Goal: Task Accomplishment & Management: Use online tool/utility

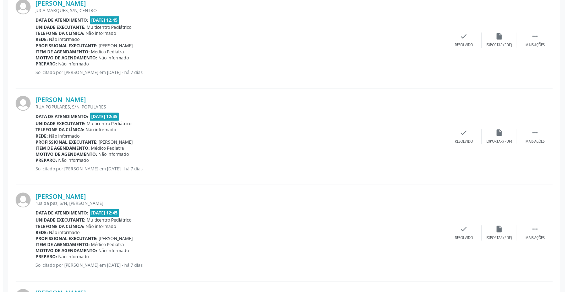
scroll to position [750, 0]
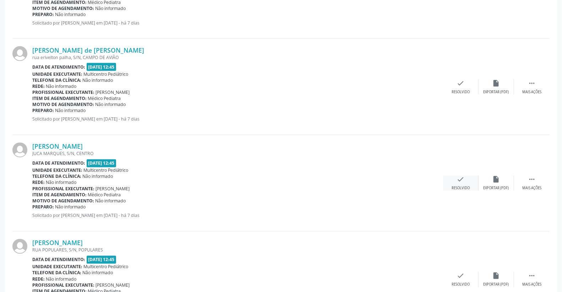
click at [457, 180] on icon "check" at bounding box center [461, 180] width 8 height 8
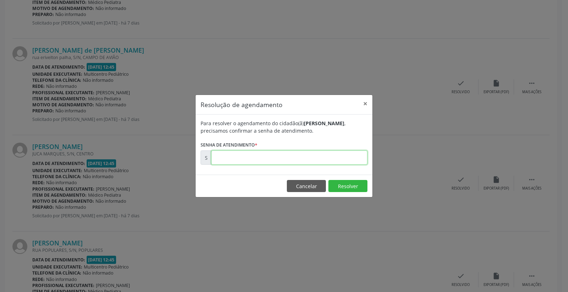
click at [356, 162] on input "text" at bounding box center [289, 157] width 156 height 14
type input "00177768"
click at [356, 188] on button "Resolver" at bounding box center [348, 186] width 39 height 12
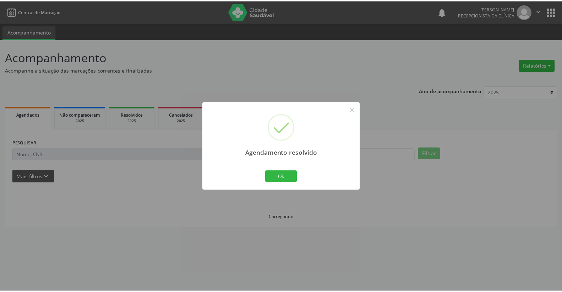
scroll to position [0, 0]
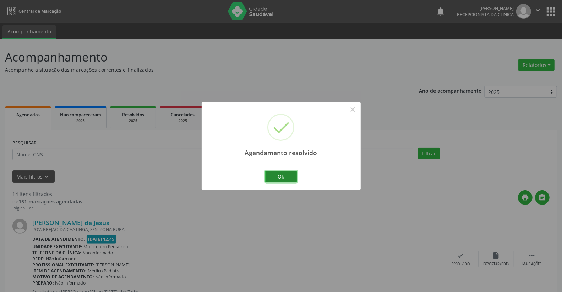
click at [282, 176] on button "Ok" at bounding box center [281, 177] width 32 height 12
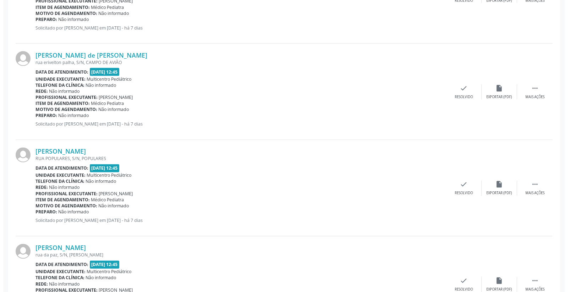
scroll to position [868, 0]
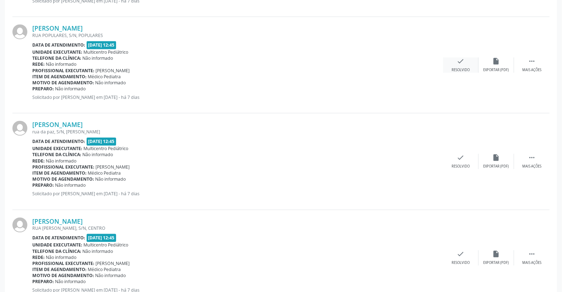
click at [463, 61] on icon "check" at bounding box center [461, 61] width 8 height 8
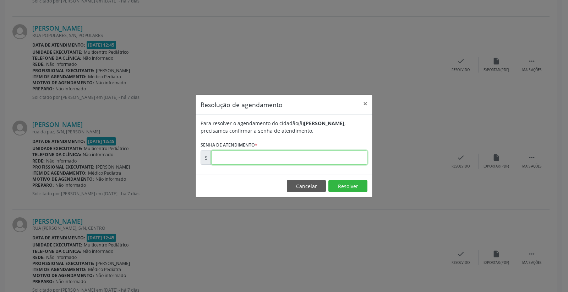
click at [311, 162] on input "text" at bounding box center [289, 157] width 156 height 14
type input "00177769"
click at [340, 186] on button "Resolver" at bounding box center [348, 186] width 39 height 12
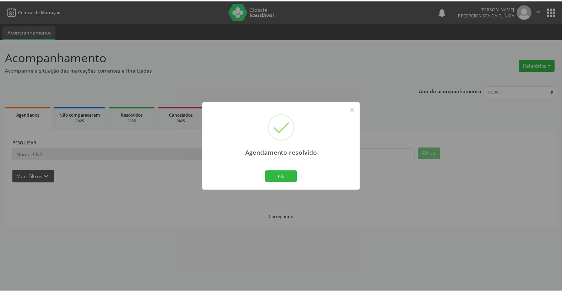
scroll to position [0, 0]
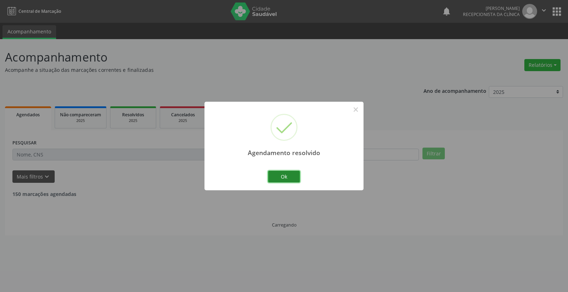
click at [276, 175] on button "Ok" at bounding box center [284, 177] width 32 height 12
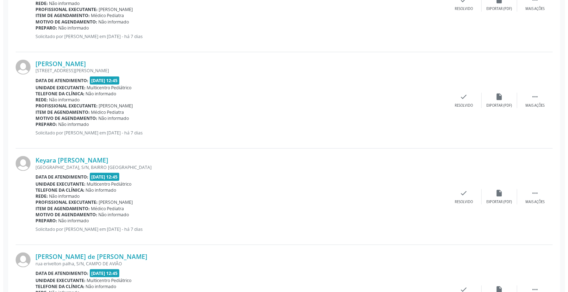
scroll to position [553, 0]
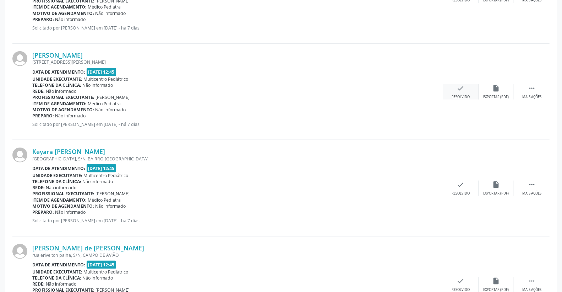
click at [461, 87] on icon "check" at bounding box center [461, 88] width 8 height 8
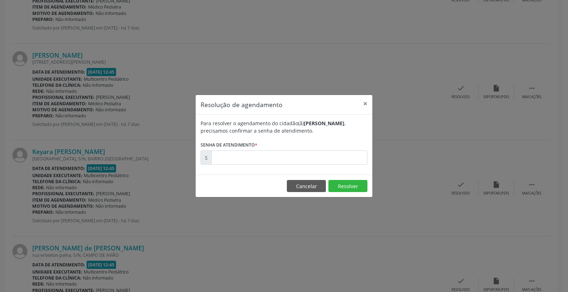
drag, startPoint x: 338, startPoint y: 150, endPoint x: 339, endPoint y: 154, distance: 4.7
click at [339, 152] on form "Para resolver o agendamento do cidadão(ã) [PERSON_NAME] , precisamos confirmar …" at bounding box center [284, 141] width 167 height 45
click at [339, 154] on input "text" at bounding box center [289, 157] width 156 height 14
type input "00177735"
click at [343, 187] on button "Resolver" at bounding box center [348, 186] width 39 height 12
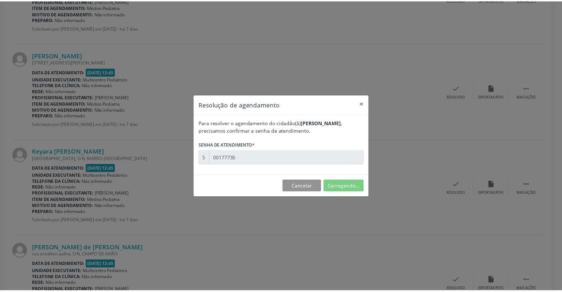
scroll to position [0, 0]
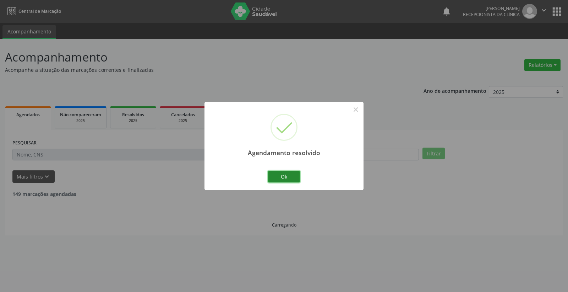
click at [289, 176] on button "Ok" at bounding box center [284, 177] width 32 height 12
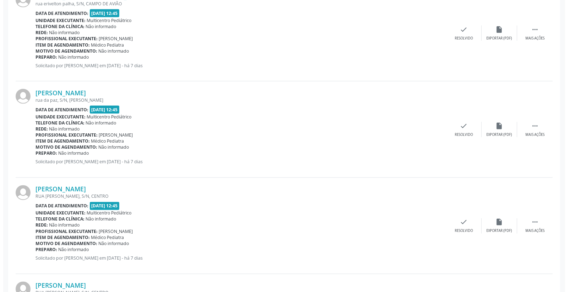
scroll to position [711, 0]
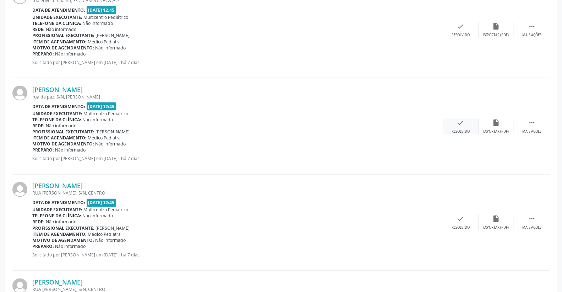
click at [462, 122] on icon "check" at bounding box center [461, 123] width 8 height 8
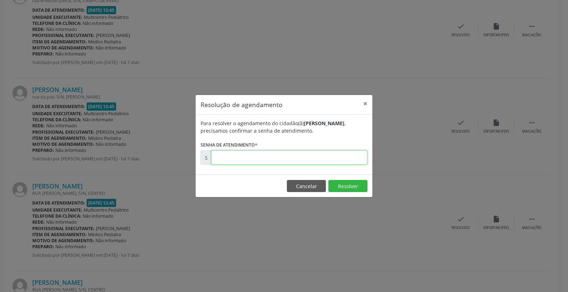
click at [336, 155] on input "text" at bounding box center [289, 157] width 156 height 14
type input "00177789"
click at [351, 186] on button "Resolver" at bounding box center [348, 186] width 39 height 12
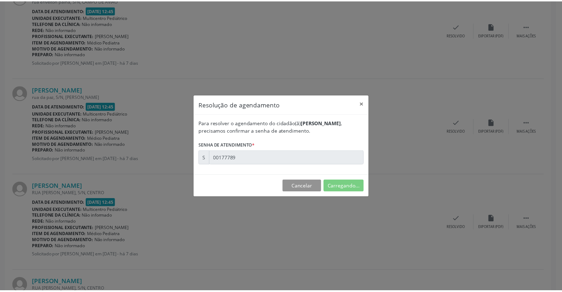
scroll to position [0, 0]
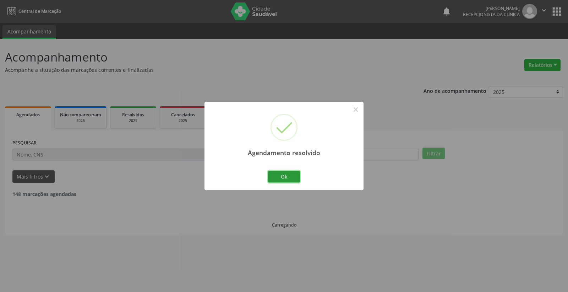
click at [271, 176] on button "Ok" at bounding box center [284, 177] width 32 height 12
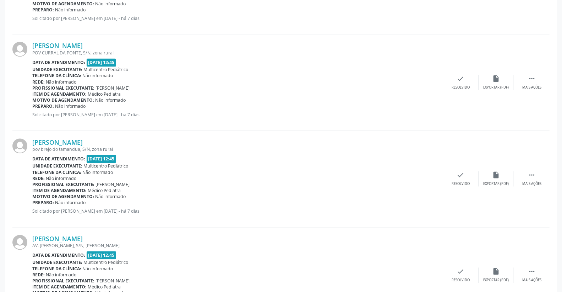
scroll to position [990, 0]
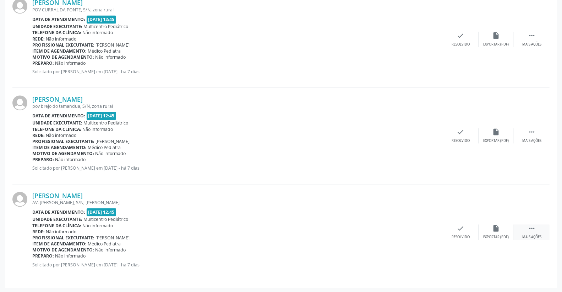
click at [529, 230] on icon "" at bounding box center [532, 228] width 8 height 8
click at [422, 227] on icon "print" at bounding box center [426, 228] width 8 height 8
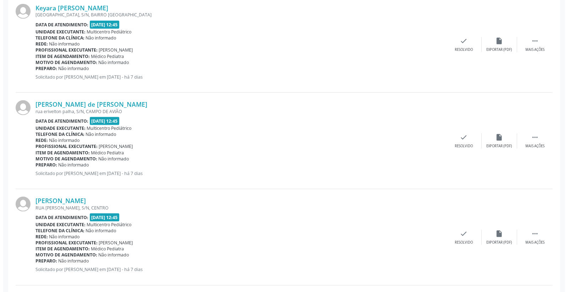
scroll to position [595, 0]
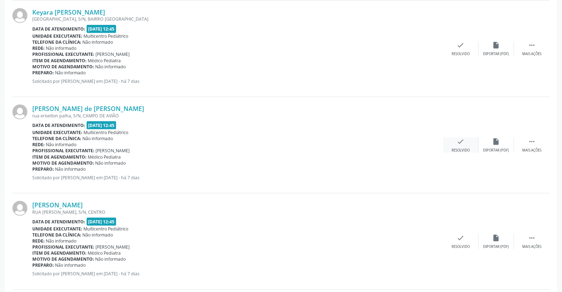
click at [467, 140] on div "check Resolvido" at bounding box center [461, 145] width 36 height 15
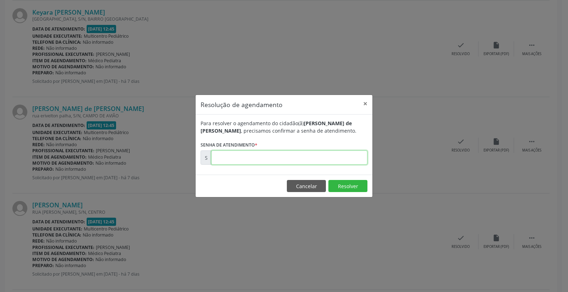
click at [353, 151] on input "text" at bounding box center [289, 157] width 156 height 14
type input "00177767"
click at [346, 189] on button "Resolver" at bounding box center [348, 186] width 39 height 12
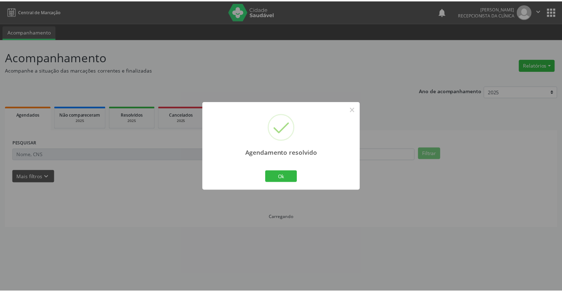
scroll to position [0, 0]
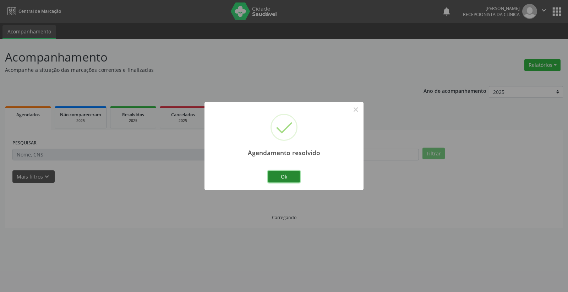
click at [281, 176] on button "Ok" at bounding box center [284, 177] width 32 height 12
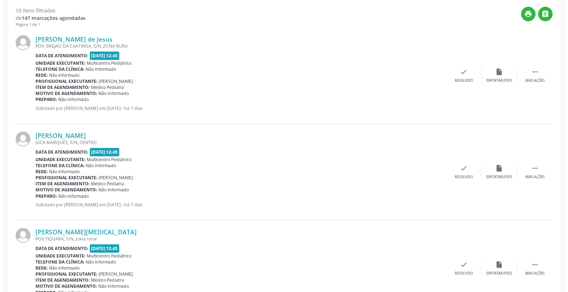
scroll to position [197, 0]
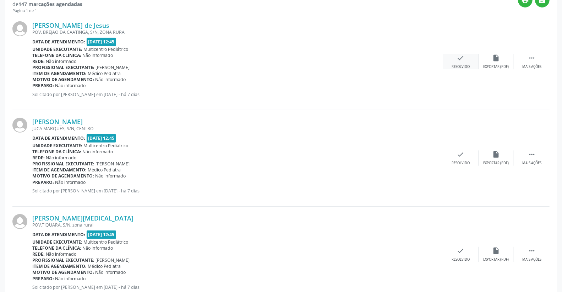
click at [456, 59] on div "check Resolvido" at bounding box center [461, 61] width 36 height 15
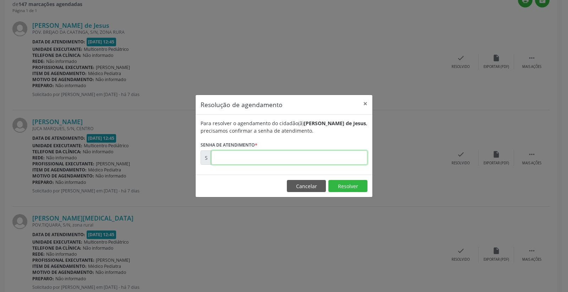
click at [352, 161] on input "text" at bounding box center [289, 157] width 156 height 14
type input "00177696"
click at [352, 182] on button "Resolver" at bounding box center [348, 186] width 39 height 12
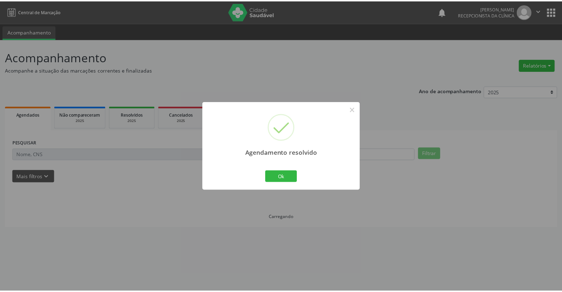
scroll to position [0, 0]
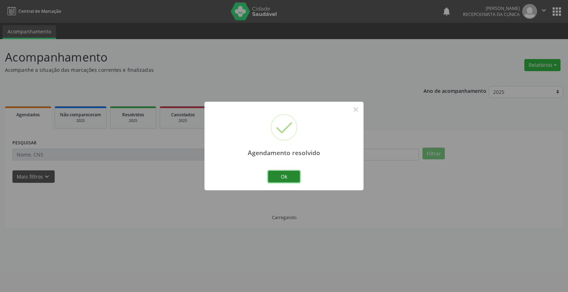
click at [299, 174] on button "Ok" at bounding box center [284, 177] width 32 height 12
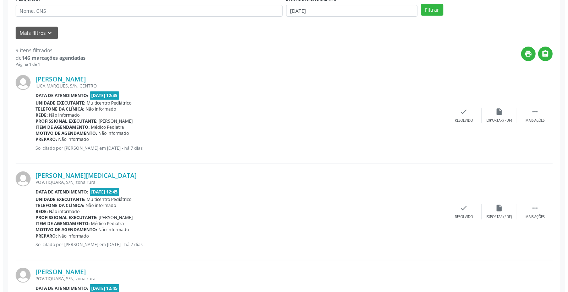
scroll to position [158, 0]
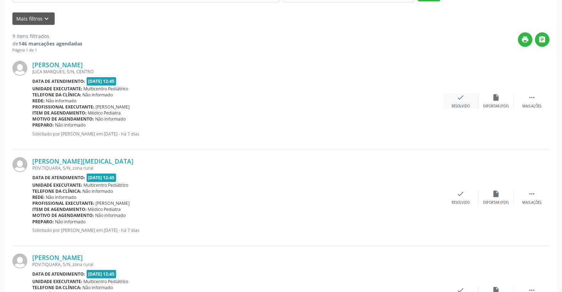
drag, startPoint x: 455, startPoint y: 90, endPoint x: 467, endPoint y: 102, distance: 16.9
click at [456, 93] on div "[PERSON_NAME] [GEOGRAPHIC_DATA], S/N, CENTRO Data de atendimento: [DATE] 12:45 …" at bounding box center [281, 101] width 538 height 96
click at [467, 102] on div "check Resolvido" at bounding box center [461, 100] width 36 height 15
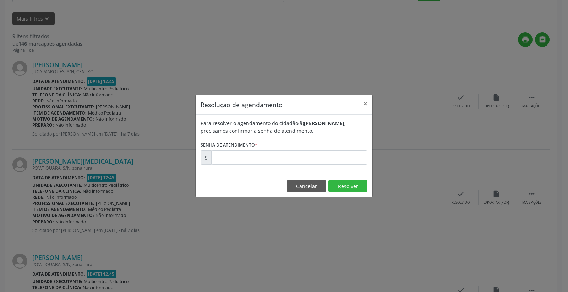
click at [324, 167] on div "Para resolver o agendamento do cidadão(ã) [PERSON_NAME] , precisamos confirmar …" at bounding box center [284, 144] width 177 height 60
click at [318, 165] on div "Para resolver o agendamento do cidadão(ã) [PERSON_NAME] , precisamos confirmar …" at bounding box center [284, 144] width 177 height 60
click at [316, 159] on input "text" at bounding box center [289, 157] width 156 height 14
type input "00177709"
drag, startPoint x: 350, startPoint y: 186, endPoint x: 346, endPoint y: 186, distance: 3.9
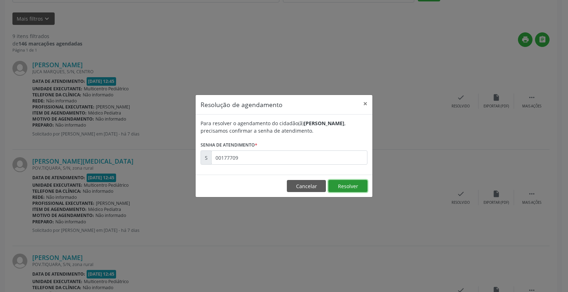
click at [350, 186] on button "Resolver" at bounding box center [348, 186] width 39 height 12
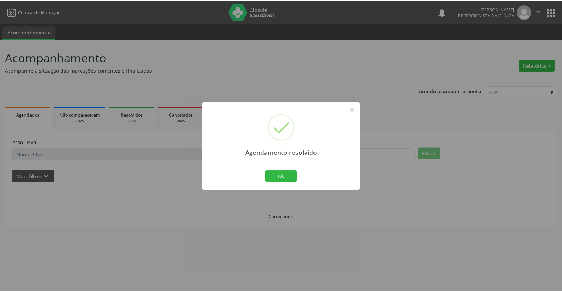
scroll to position [0, 0]
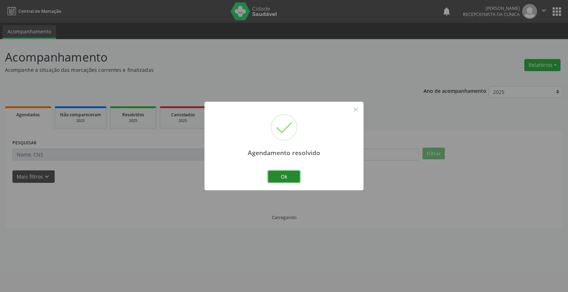
click at [292, 175] on button "Ok" at bounding box center [284, 177] width 32 height 12
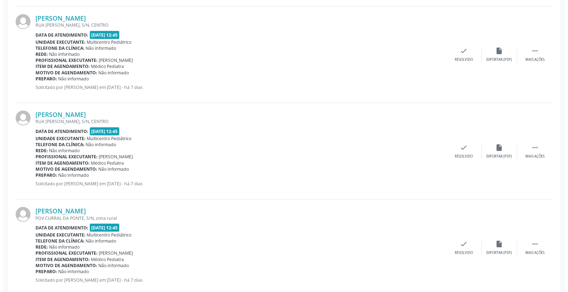
scroll to position [513, 0]
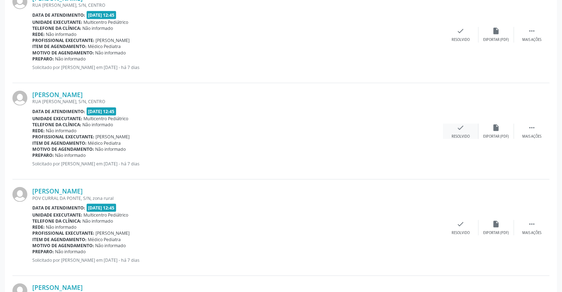
click at [468, 133] on div "check Resolvido" at bounding box center [461, 131] width 36 height 15
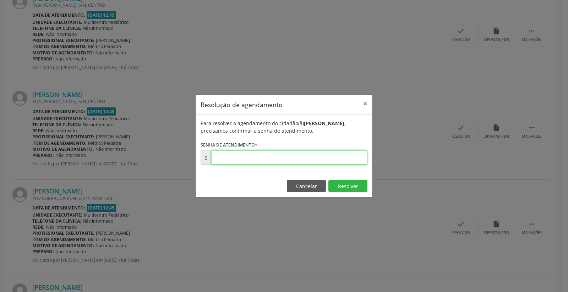
click at [340, 153] on input "text" at bounding box center [289, 157] width 156 height 14
type input "00177804"
click at [338, 187] on button "Resolver" at bounding box center [348, 186] width 39 height 12
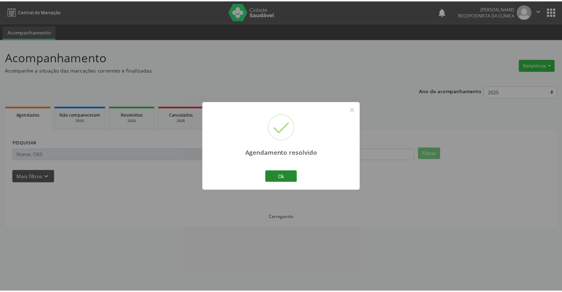
scroll to position [0, 0]
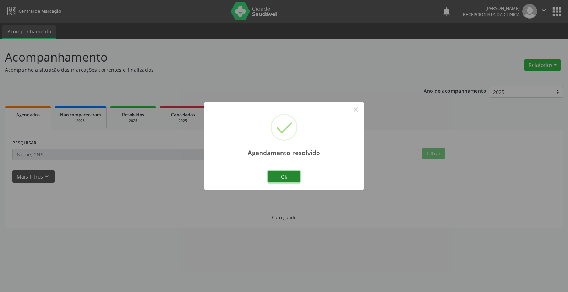
click at [292, 176] on button "Ok" at bounding box center [284, 177] width 32 height 12
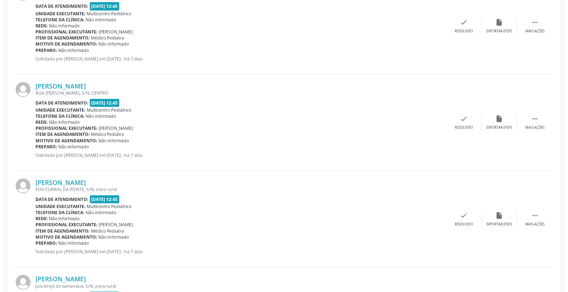
scroll to position [316, 0]
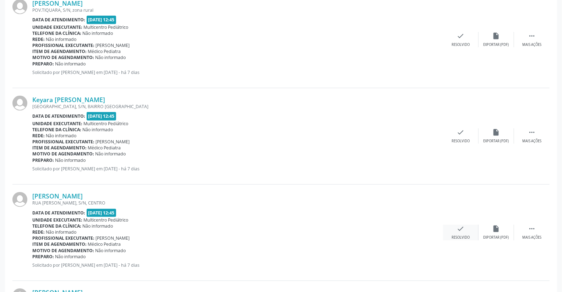
click at [461, 231] on icon "check" at bounding box center [461, 229] width 8 height 8
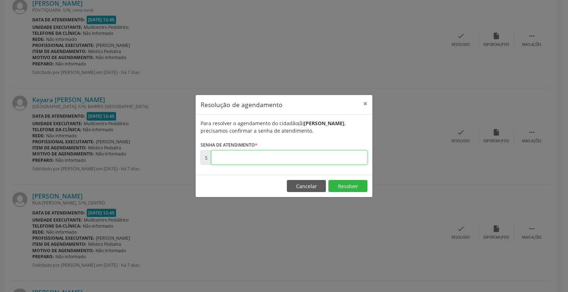
click at [340, 161] on input "text" at bounding box center [289, 157] width 156 height 14
type input "00177801"
click at [350, 186] on button "Resolver" at bounding box center [348, 186] width 39 height 12
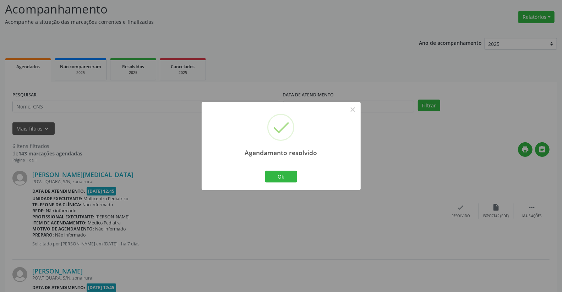
scroll to position [118, 0]
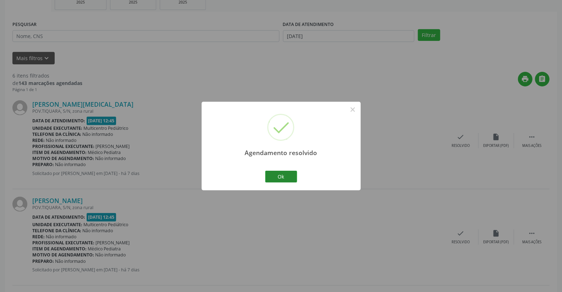
drag, startPoint x: 301, startPoint y: 178, endPoint x: 293, endPoint y: 179, distance: 7.8
click at [298, 178] on div "Agendamento resolvido × Ok Cancel" at bounding box center [281, 146] width 159 height 88
click at [292, 179] on button "Ok" at bounding box center [281, 177] width 32 height 12
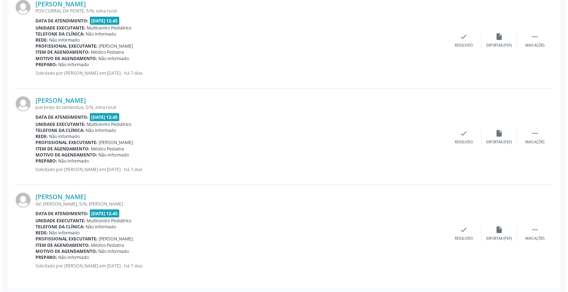
scroll to position [509, 0]
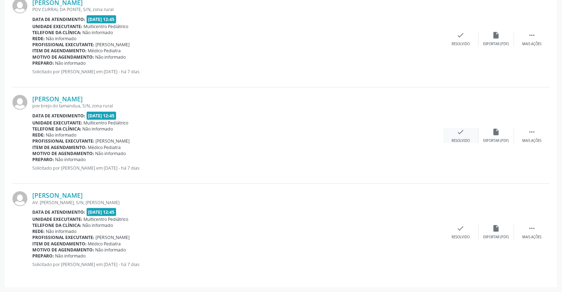
click at [463, 132] on icon "check" at bounding box center [461, 132] width 8 height 8
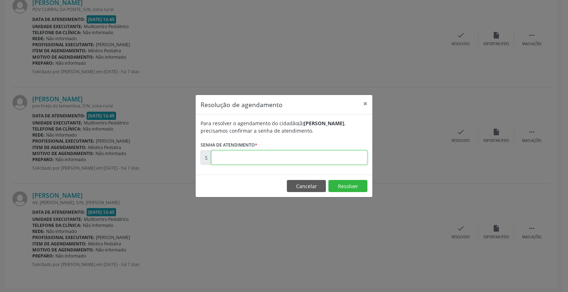
click at [322, 161] on input "text" at bounding box center [289, 157] width 156 height 14
type input "00177836"
click at [356, 184] on button "Resolver" at bounding box center [348, 186] width 39 height 12
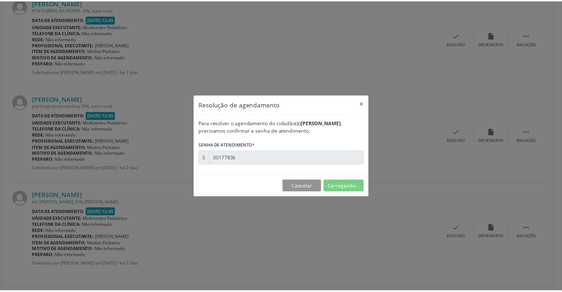
scroll to position [0, 0]
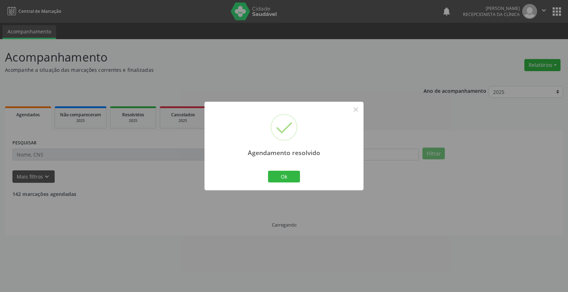
click at [301, 173] on div "Ok Cancel" at bounding box center [284, 176] width 35 height 15
click at [296, 173] on button "Ok" at bounding box center [284, 177] width 32 height 12
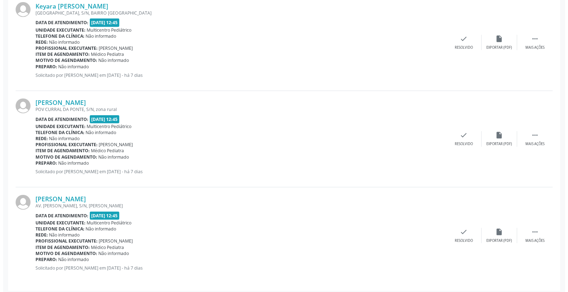
scroll to position [413, 0]
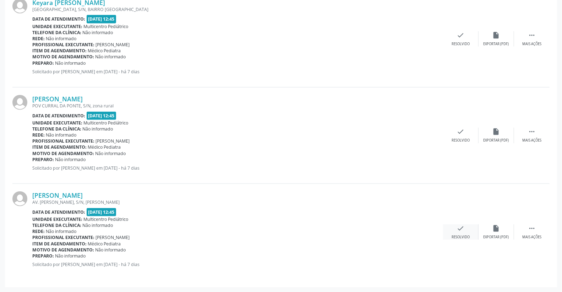
click at [463, 228] on icon "check" at bounding box center [461, 228] width 8 height 8
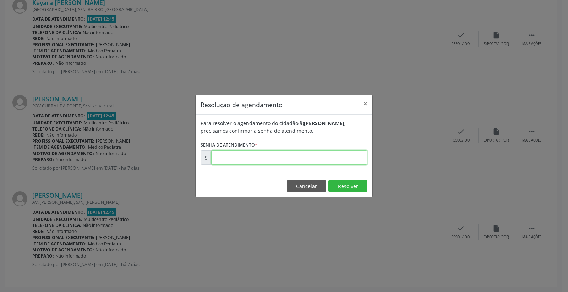
click at [301, 153] on input "text" at bounding box center [289, 157] width 156 height 14
type input "00177842"
click at [336, 187] on button "Resolver" at bounding box center [348, 186] width 39 height 12
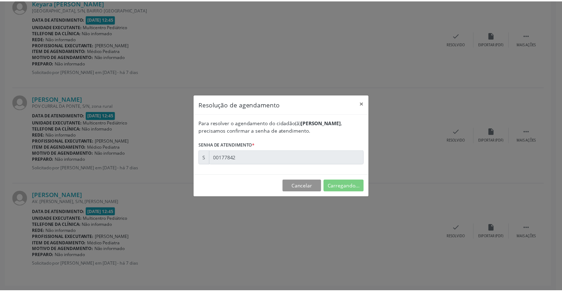
scroll to position [0, 0]
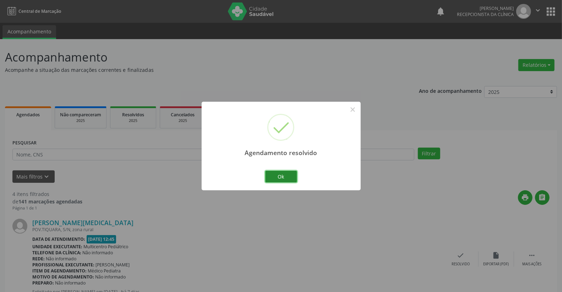
click at [289, 173] on button "Ok" at bounding box center [281, 177] width 32 height 12
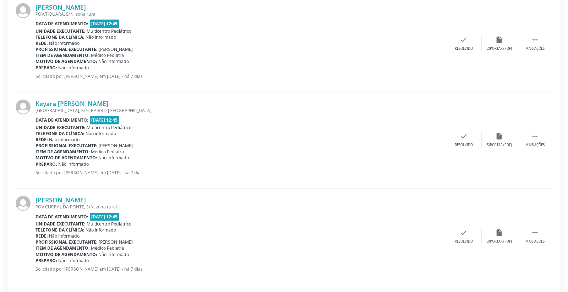
scroll to position [316, 0]
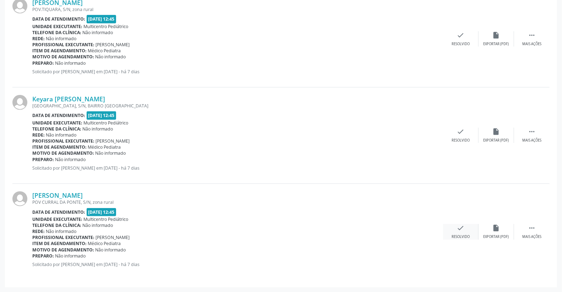
click at [462, 228] on icon "check" at bounding box center [461, 228] width 8 height 8
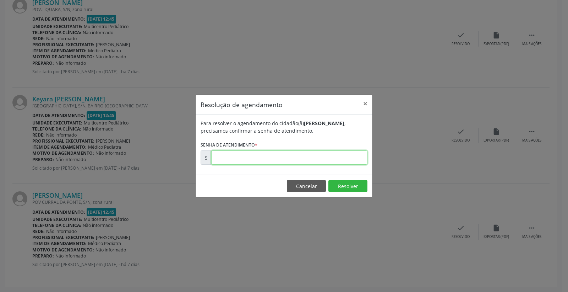
click at [350, 153] on input "text" at bounding box center [289, 157] width 156 height 14
type input "00177832"
click at [351, 185] on button "Resolver" at bounding box center [348, 186] width 39 height 12
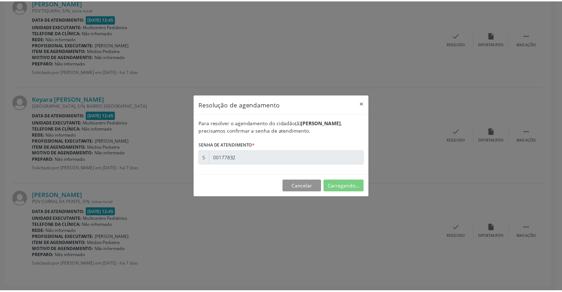
scroll to position [0, 0]
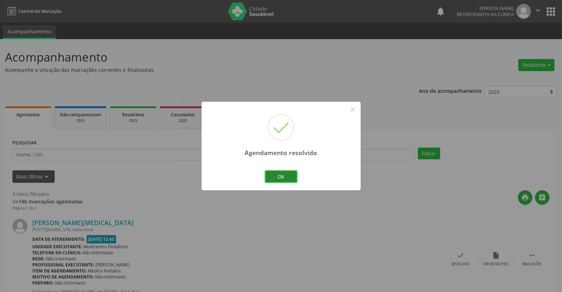
click at [285, 176] on button "Ok" at bounding box center [281, 177] width 32 height 12
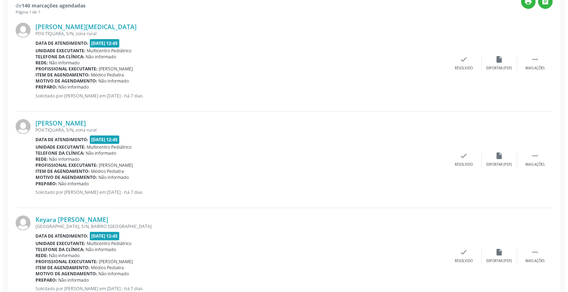
scroll to position [197, 0]
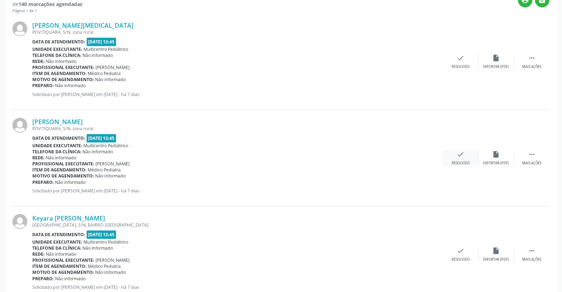
click at [461, 158] on div "check Resolvido" at bounding box center [461, 157] width 36 height 15
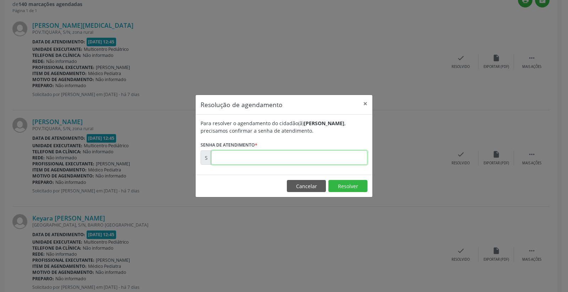
click at [306, 161] on input "text" at bounding box center [289, 157] width 156 height 14
type input "00177715"
click at [352, 178] on footer "Cancelar Resolver" at bounding box center [284, 185] width 177 height 22
click at [354, 183] on button "Resolver" at bounding box center [348, 186] width 39 height 12
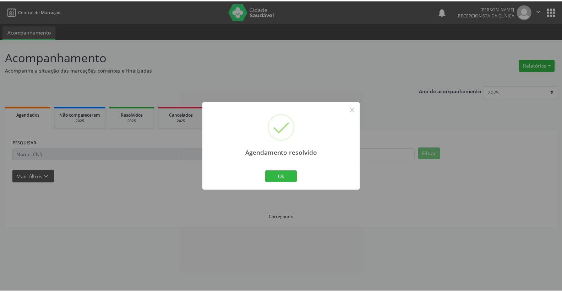
scroll to position [0, 0]
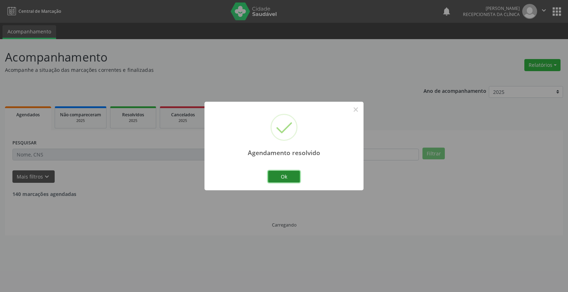
click at [292, 179] on button "Ok" at bounding box center [284, 177] width 32 height 12
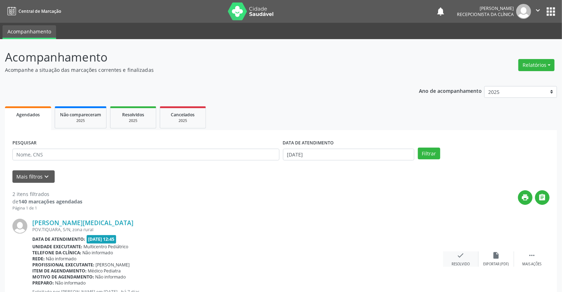
click at [466, 258] on div "check Resolvido" at bounding box center [461, 258] width 36 height 15
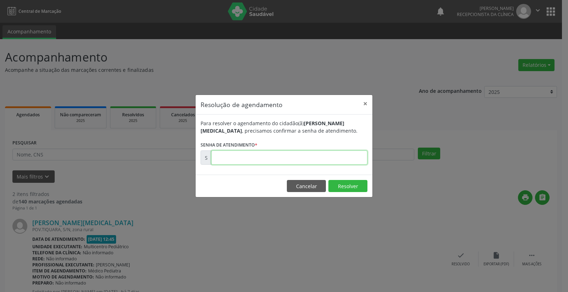
click at [343, 158] on input "text" at bounding box center [289, 157] width 156 height 14
type input "00177710"
click at [345, 187] on button "Resolver" at bounding box center [348, 186] width 39 height 12
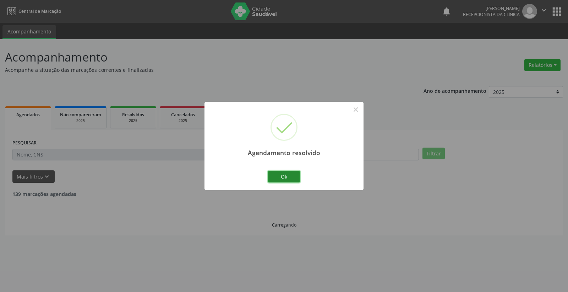
click at [293, 172] on button "Ok" at bounding box center [284, 177] width 32 height 12
